Goal: Find specific page/section: Find specific page/section

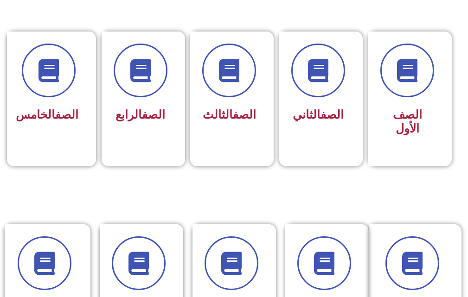
scroll to position [315, 0]
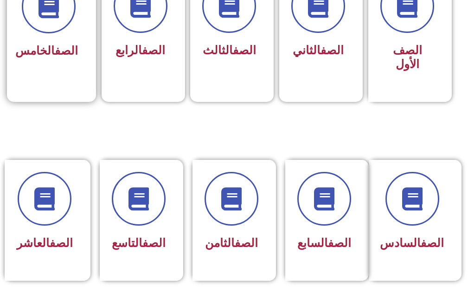
click at [67, 52] on h3 "الصف الخامس" at bounding box center [48, 51] width 58 height 14
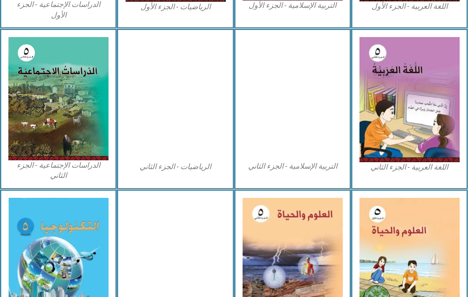
scroll to position [482, 0]
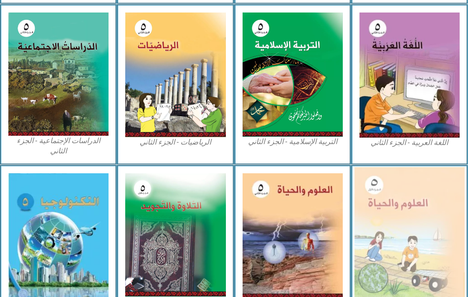
click at [380, 238] on img at bounding box center [409, 234] width 110 height 135
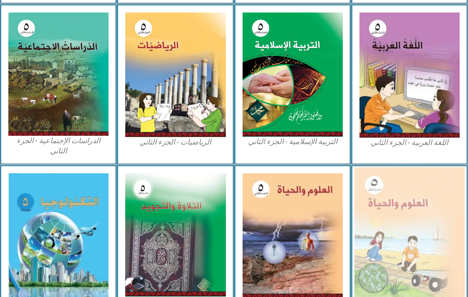
click at [380, 238] on img at bounding box center [409, 234] width 110 height 135
